Goal: Check status: Check status

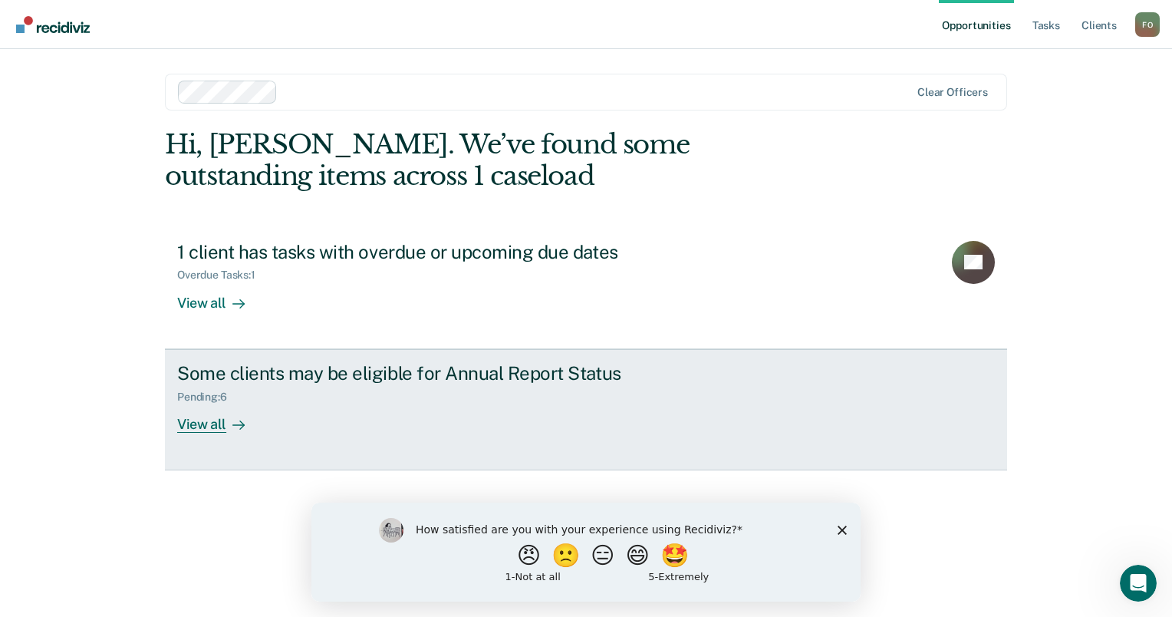
click at [359, 408] on div "Some clients may be eligible for Annual Report Status Pending : 6 View all" at bounding box center [464, 397] width 575 height 71
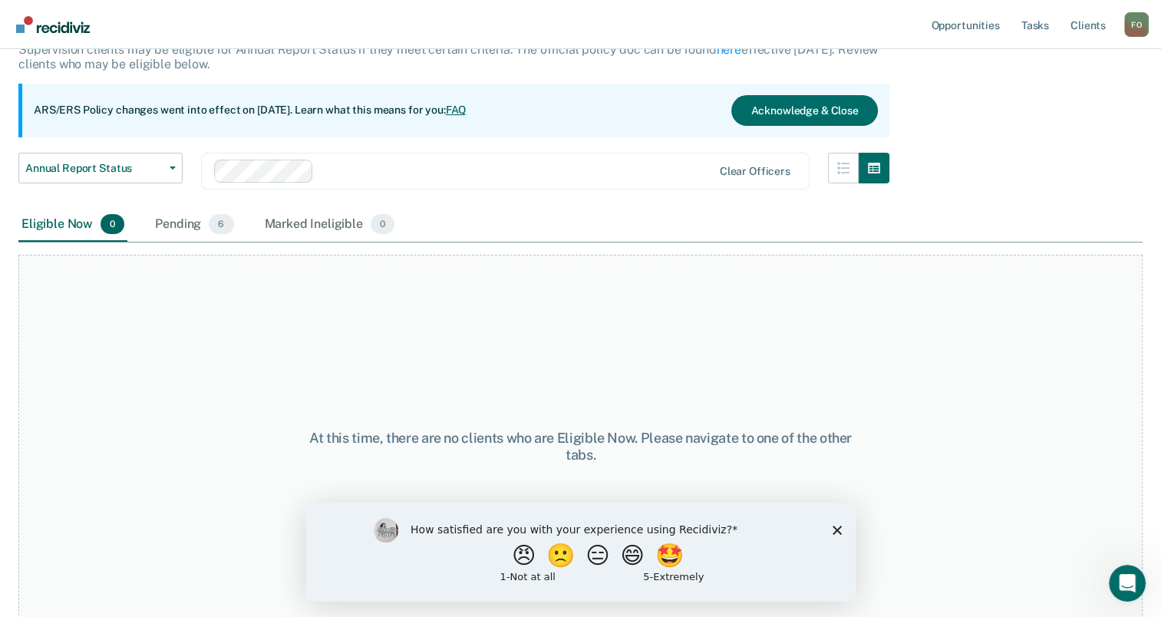
scroll to position [127, 0]
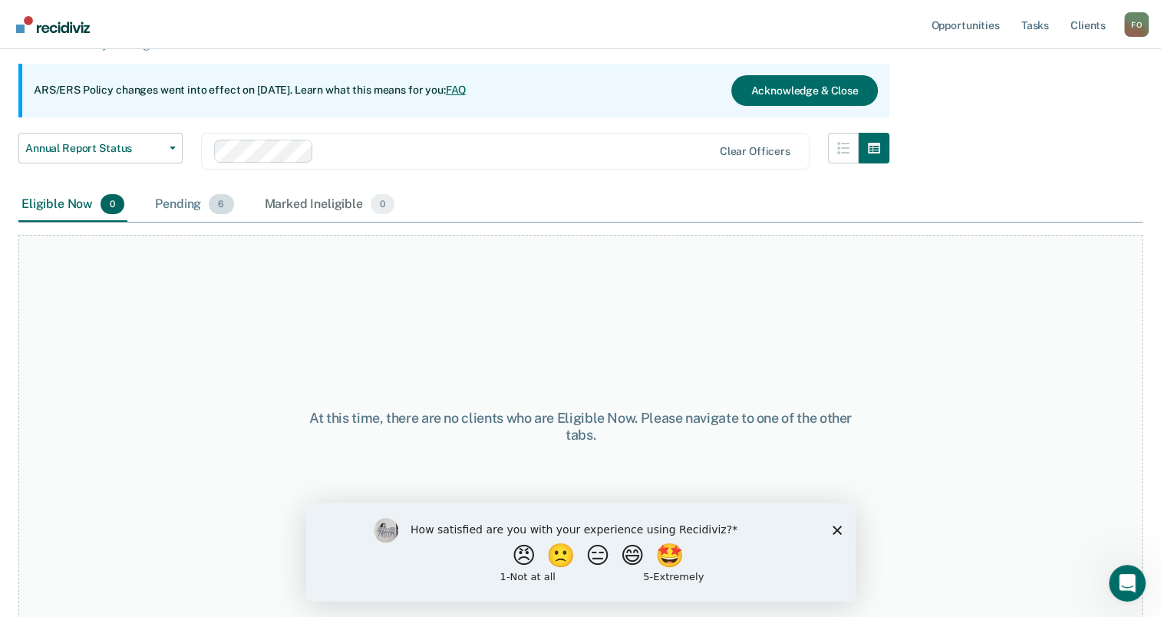
click at [186, 203] on div "Pending 6" at bounding box center [194, 205] width 84 height 34
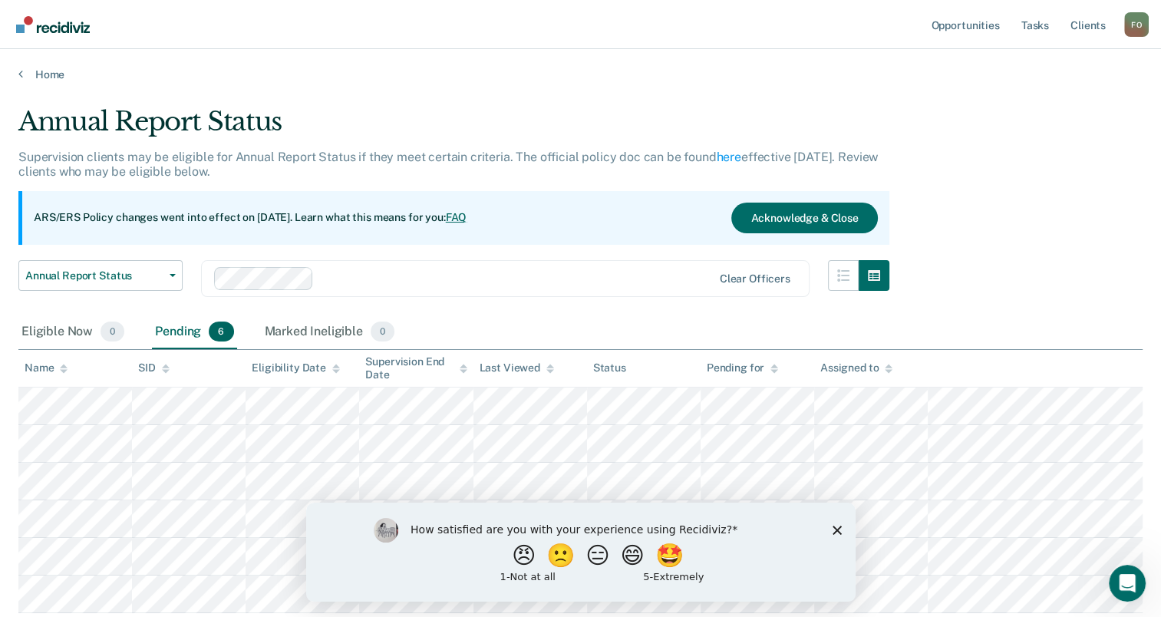
scroll to position [0, 0]
click at [515, 558] on button "😠" at bounding box center [530, 554] width 36 height 31
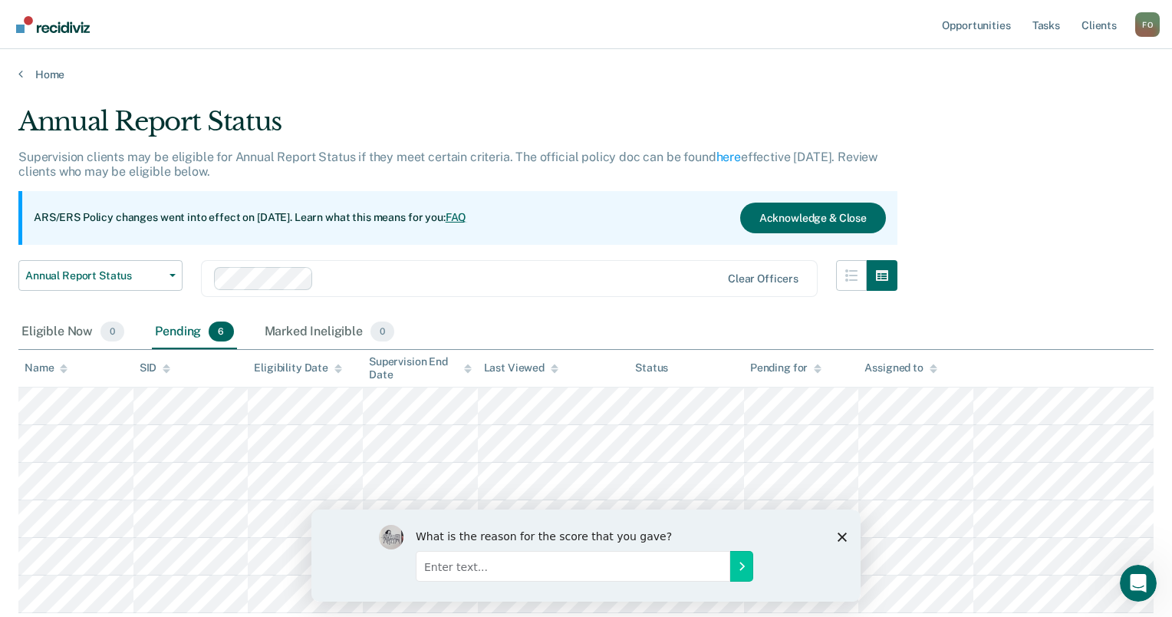
click at [840, 537] on polygon "Close survey" at bounding box center [842, 536] width 9 height 9
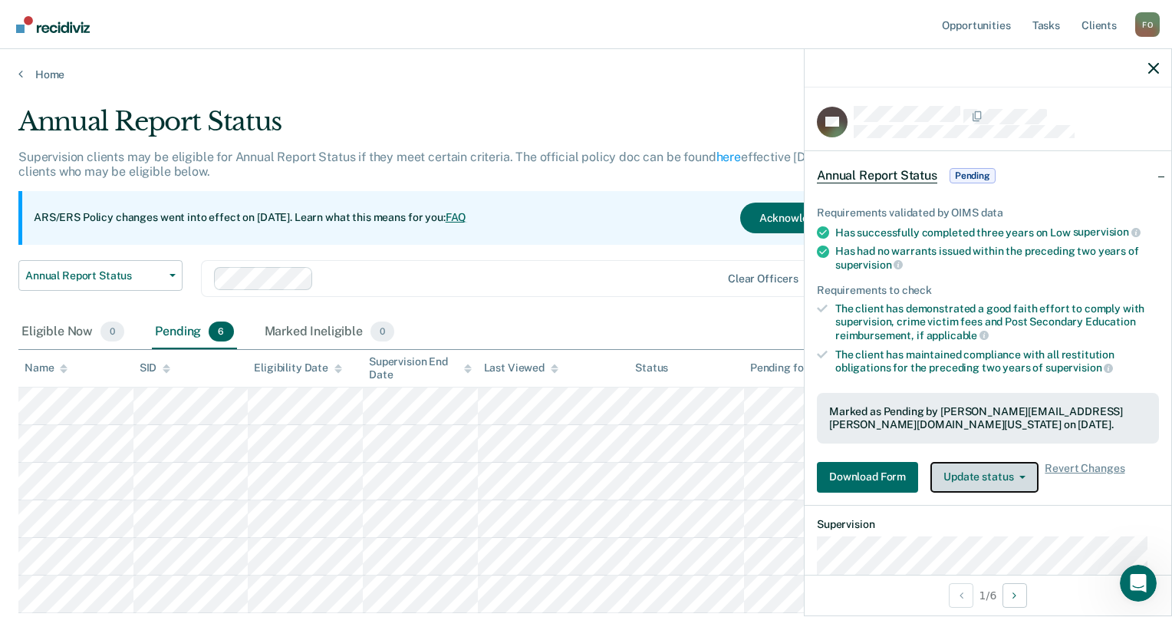
click at [1021, 477] on button "Update status" at bounding box center [984, 477] width 108 height 31
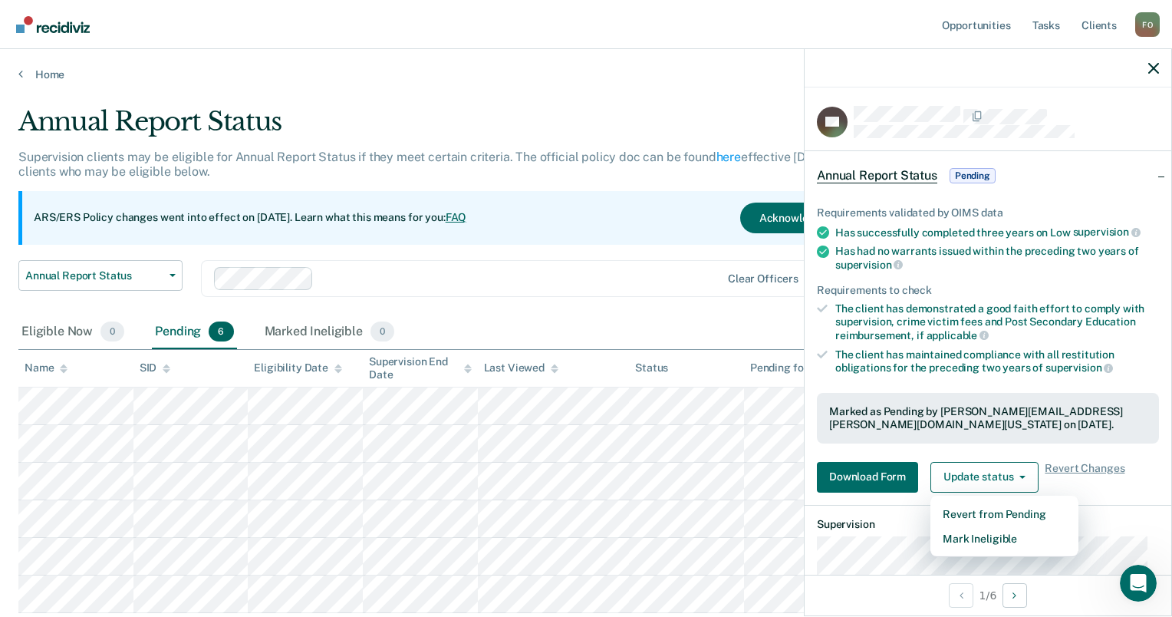
click at [706, 333] on div "Eligible Now 0 Pending 6 Marked Ineligible 0" at bounding box center [585, 332] width 1135 height 35
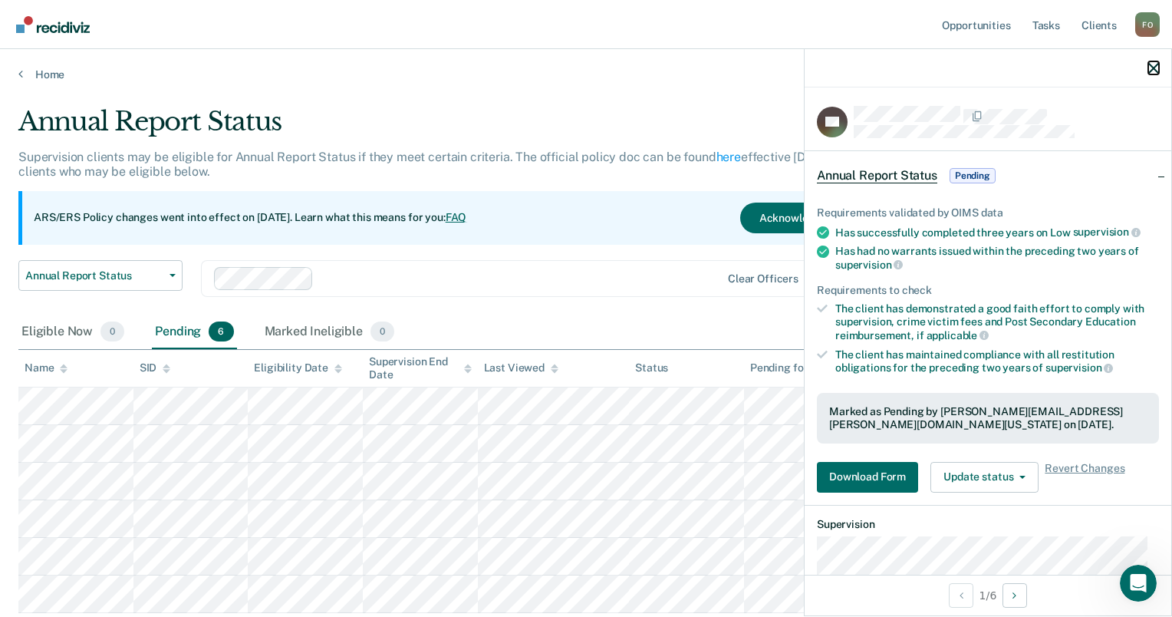
click at [1153, 73] on icon "button" at bounding box center [1153, 68] width 11 height 11
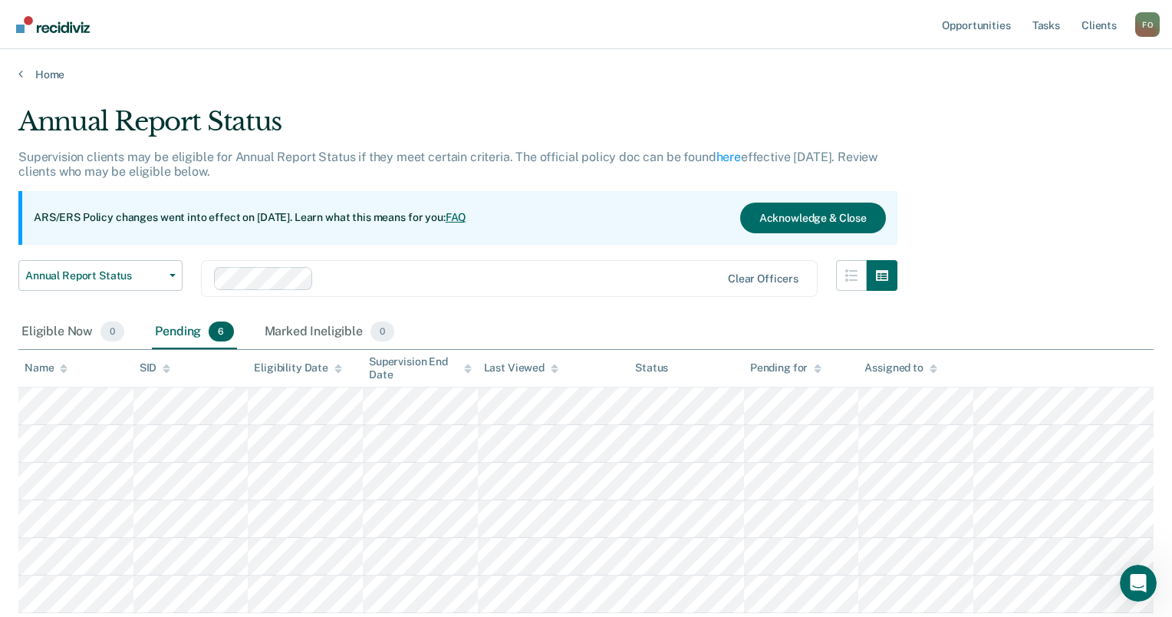
click at [17, 74] on div "Home" at bounding box center [586, 65] width 1172 height 32
click at [1006, 199] on div "Annual Report Status Supervision clients may be eligible for Annual Report Stat…" at bounding box center [585, 304] width 1135 height 396
click at [574, 230] on div "ARS/ERS Policy changes went into effect on [DATE]. Learn what this means for yo…" at bounding box center [457, 218] width 879 height 54
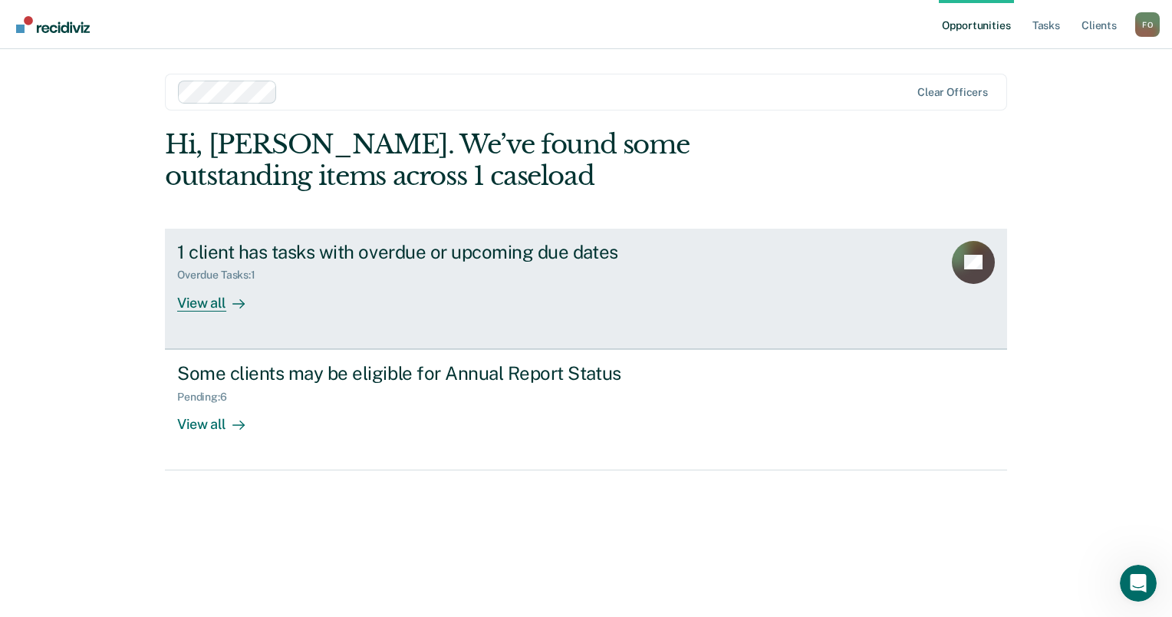
click at [288, 273] on div "Overdue Tasks : 1" at bounding box center [446, 271] width 538 height 19
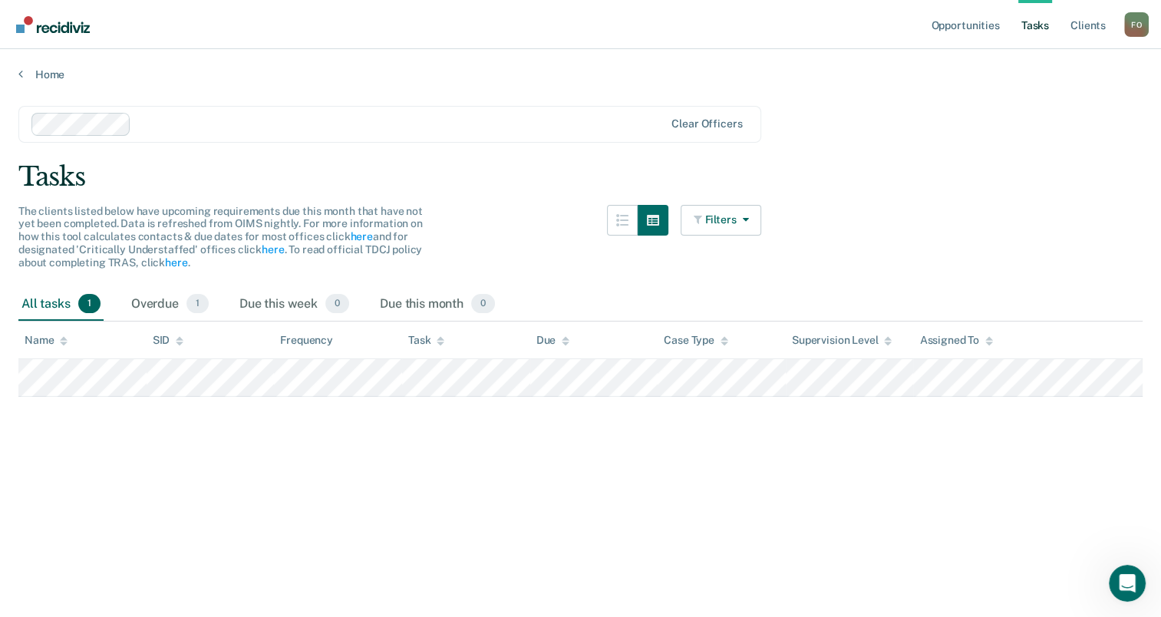
click at [1055, 166] on div "Tasks" at bounding box center [580, 176] width 1124 height 31
